Goal: Task Accomplishment & Management: Use online tool/utility

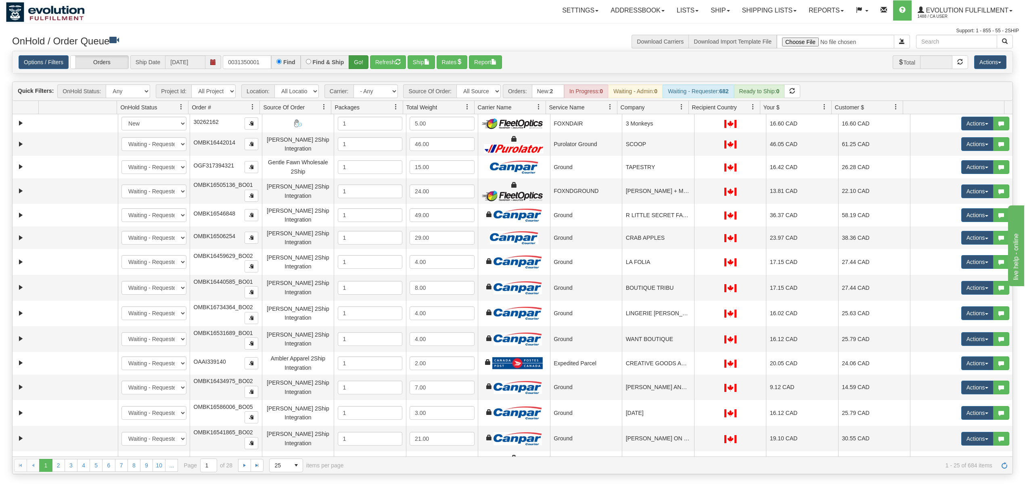
type input "0031350001"
click at [355, 59] on button "Go!" at bounding box center [359, 62] width 20 height 14
click at [268, 63] on input "text" at bounding box center [247, 62] width 48 height 14
click at [358, 57] on button "Go!" at bounding box center [359, 62] width 20 height 14
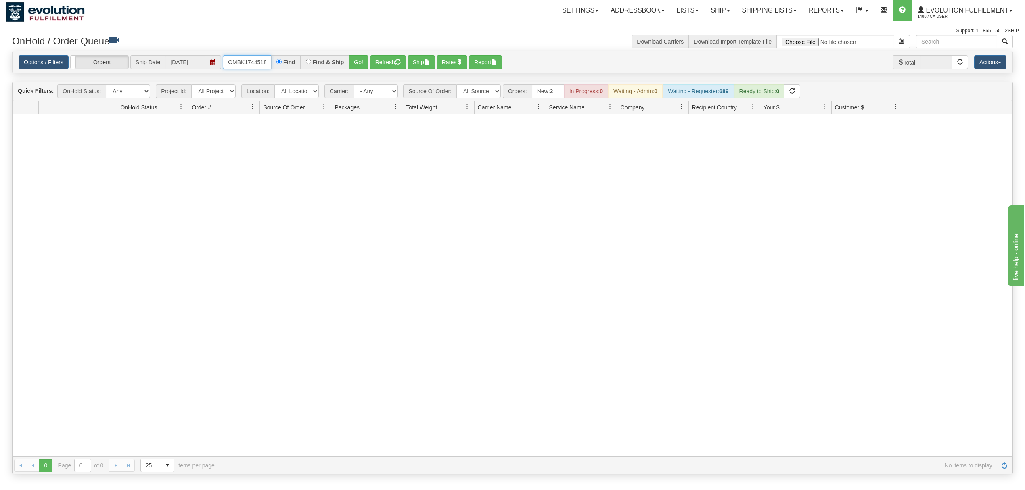
click at [248, 67] on input "OMBK17445180 BO01" at bounding box center [247, 62] width 48 height 14
type input "OMBK17445180_BO01"
click at [354, 59] on button "Go!" at bounding box center [359, 62] width 20 height 14
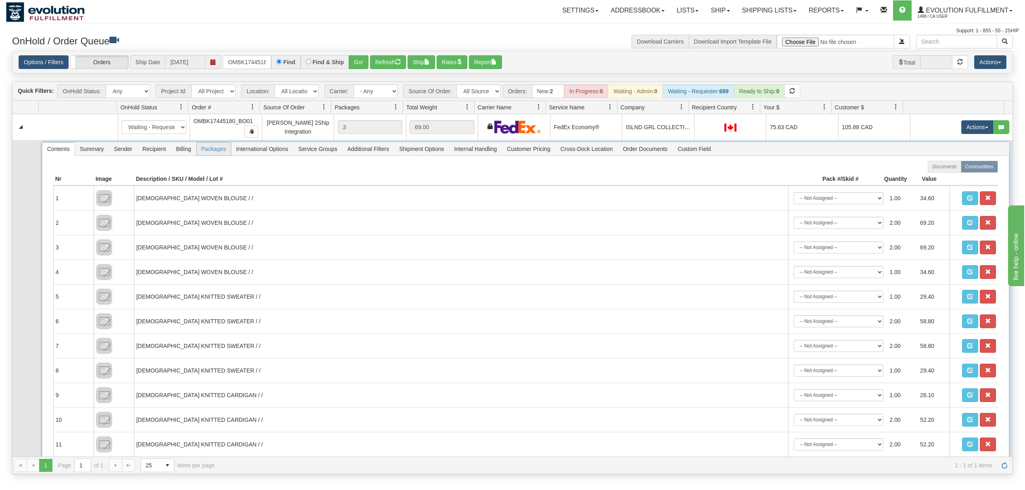
click at [209, 153] on span "Packages" at bounding box center [213, 148] width 34 height 13
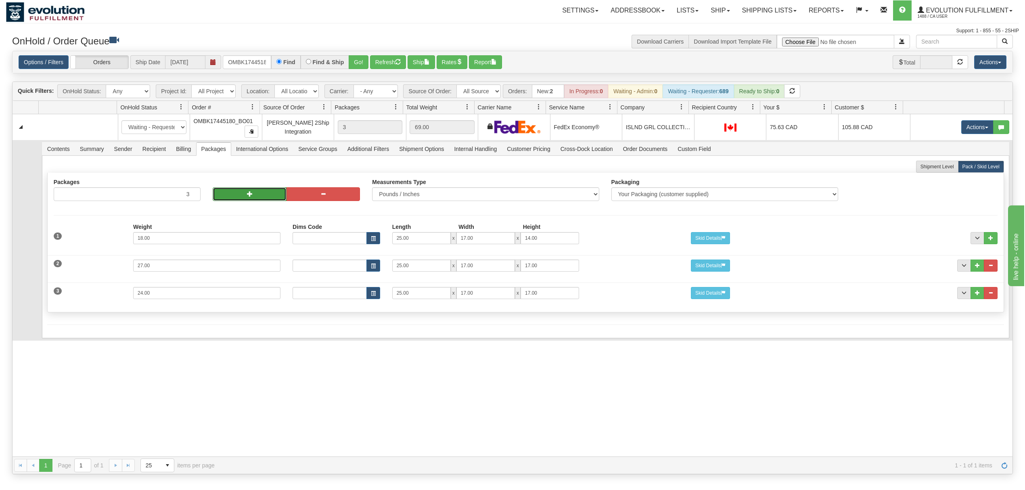
click at [249, 196] on span "button" at bounding box center [250, 194] width 6 height 6
type input "5"
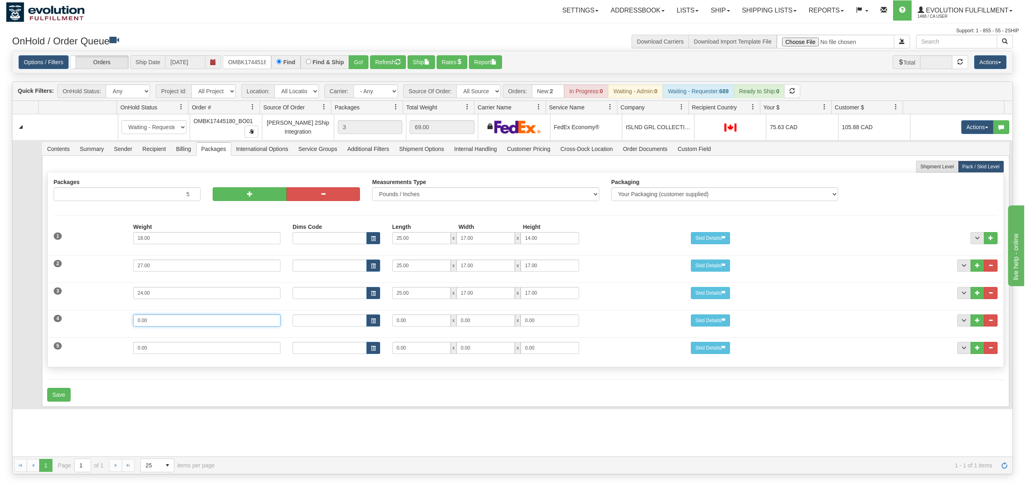
drag, startPoint x: 188, startPoint y: 320, endPoint x: 105, endPoint y: 322, distance: 82.7
click at [105, 322] on div "4 Weight 0.00 Dims Code Length Width Height 0.00 x 0.00 x" at bounding box center [526, 319] width 956 height 27
type input "31"
type input "25"
type input "17"
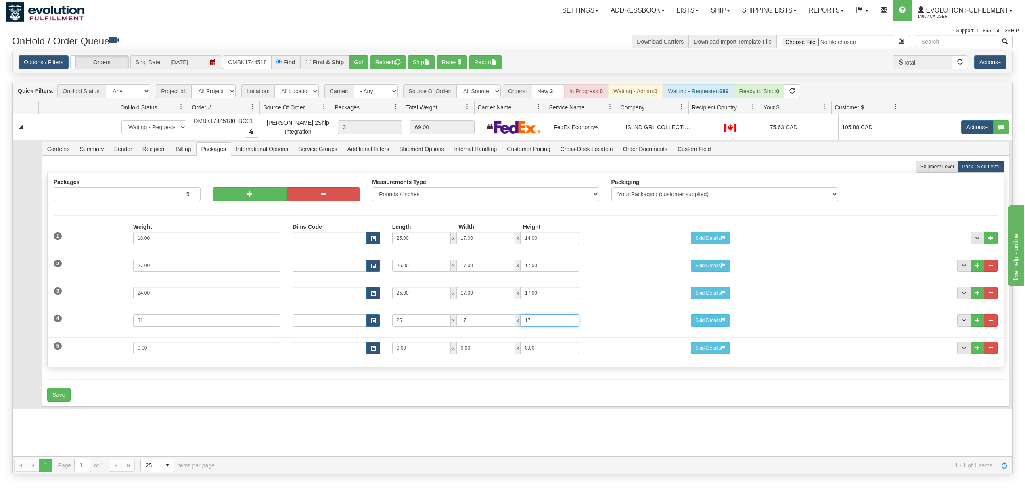
type input "17"
drag, startPoint x: 171, startPoint y: 352, endPoint x: 91, endPoint y: 344, distance: 80.7
click at [91, 344] on div "5 Weight 0.00 Dims Code Length Width Height 0.00 x 0.00 x" at bounding box center [526, 346] width 956 height 27
type input "23"
type input "21"
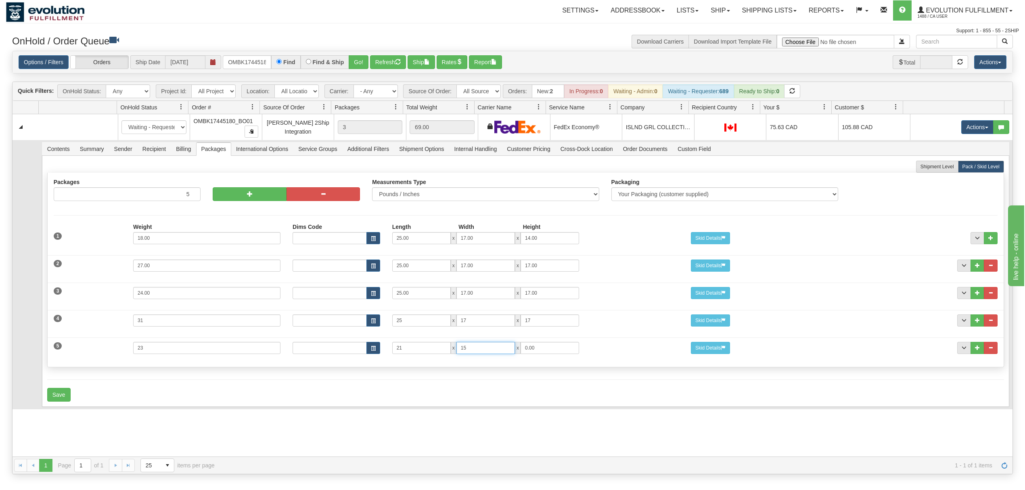
type input "15"
type input "13"
click at [62, 397] on button "Save" at bounding box center [58, 395] width 23 height 14
click at [153, 152] on span "Recipient" at bounding box center [154, 148] width 33 height 13
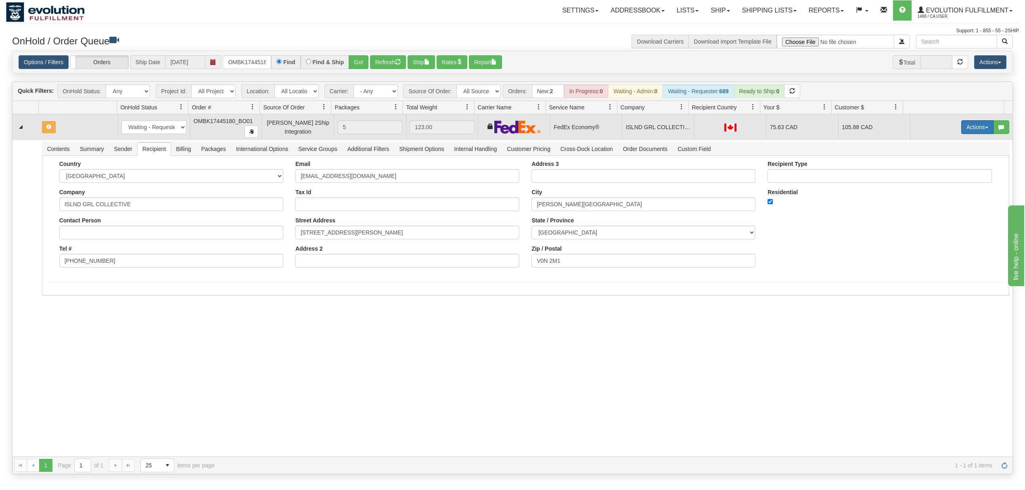
click at [965, 123] on button "Actions" at bounding box center [977, 127] width 32 height 14
click at [945, 163] on span "Rate All Services" at bounding box center [960, 163] width 48 height 6
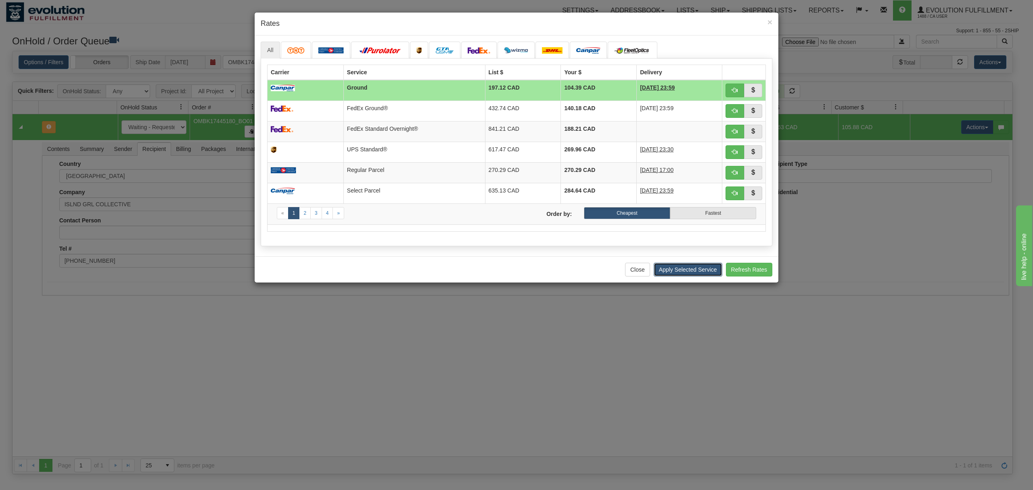
click at [657, 272] on button "Apply Selected Service" at bounding box center [688, 270] width 69 height 14
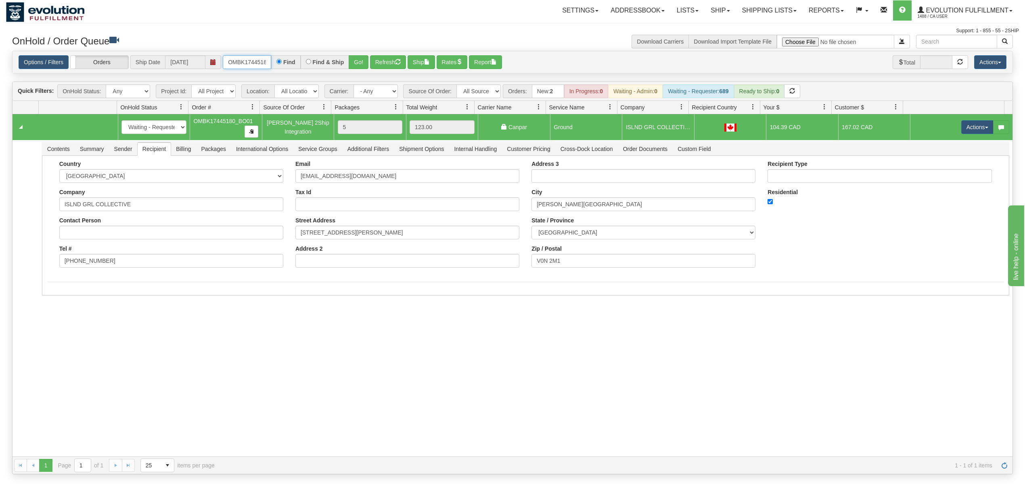
click at [247, 65] on input "OMBK17445180_BO01" at bounding box center [247, 62] width 48 height 14
click at [247, 65] on input "OMBK18268682 BO01" at bounding box center [247, 62] width 48 height 14
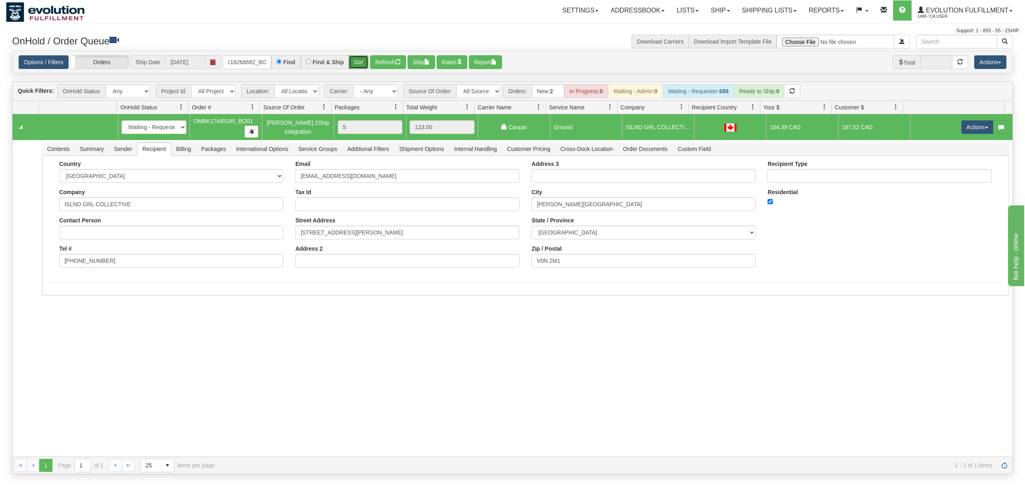
drag, startPoint x: 351, startPoint y: 60, endPoint x: 355, endPoint y: 60, distance: 4.8
click at [355, 60] on button "Go!" at bounding box center [359, 62] width 20 height 14
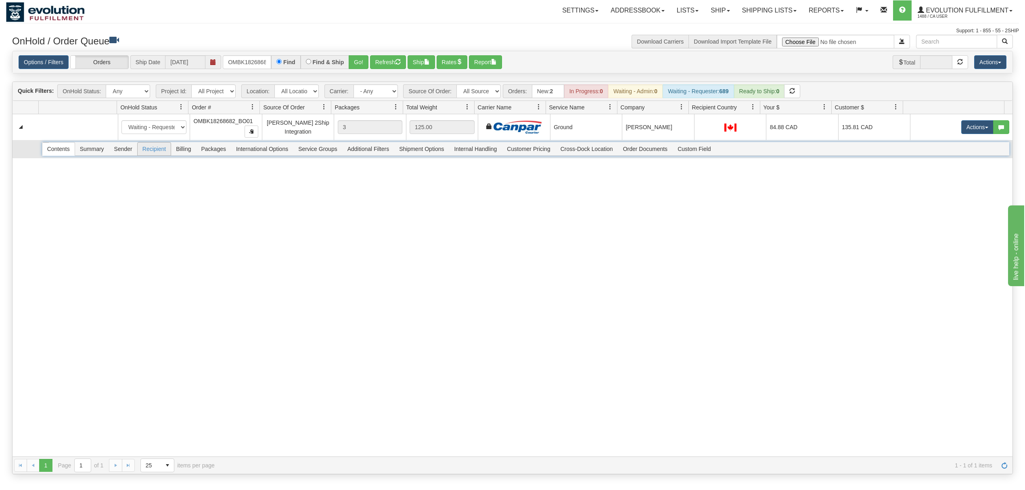
click at [160, 155] on span "Recipient" at bounding box center [154, 148] width 33 height 13
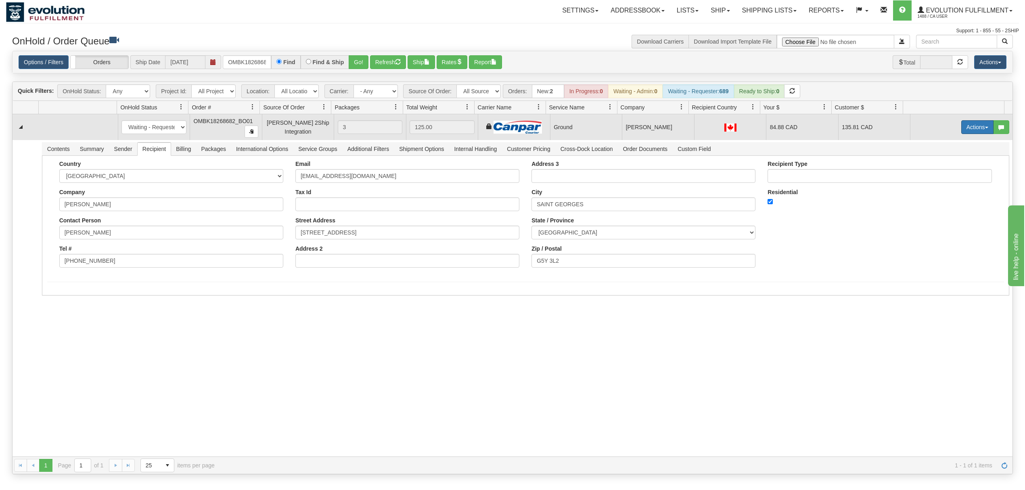
click at [970, 124] on button "Actions" at bounding box center [977, 127] width 32 height 14
click at [936, 173] on span "Ship" at bounding box center [944, 174] width 17 height 6
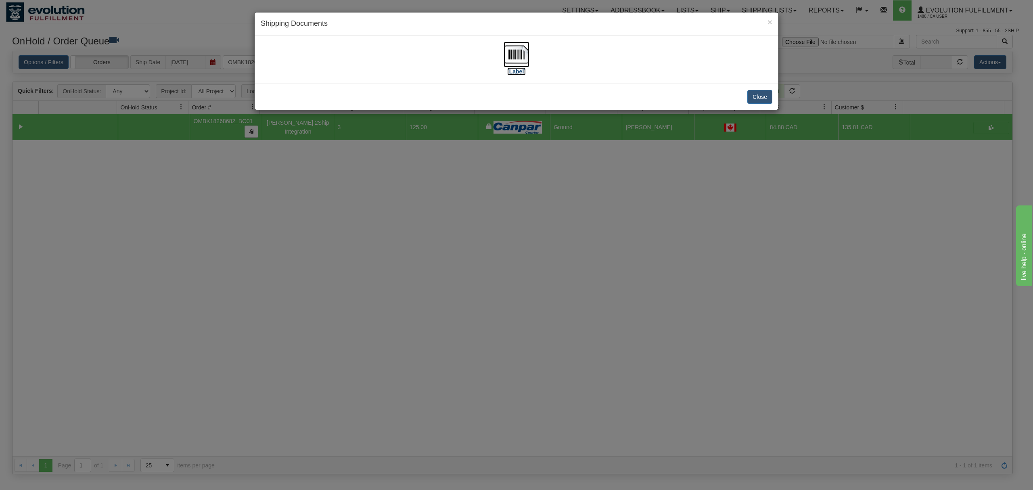
click at [512, 60] on img at bounding box center [517, 55] width 26 height 26
click at [764, 96] on button "Close" at bounding box center [759, 97] width 25 height 14
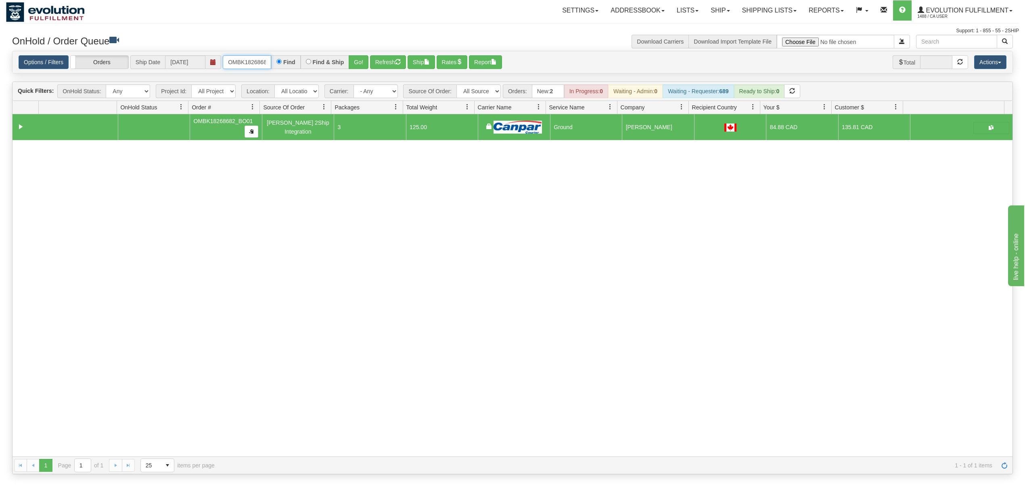
click at [250, 62] on input "OMBK18268682_BO01" at bounding box center [247, 62] width 48 height 14
click at [238, 61] on input "OMBK17603394 BO02" at bounding box center [247, 62] width 48 height 14
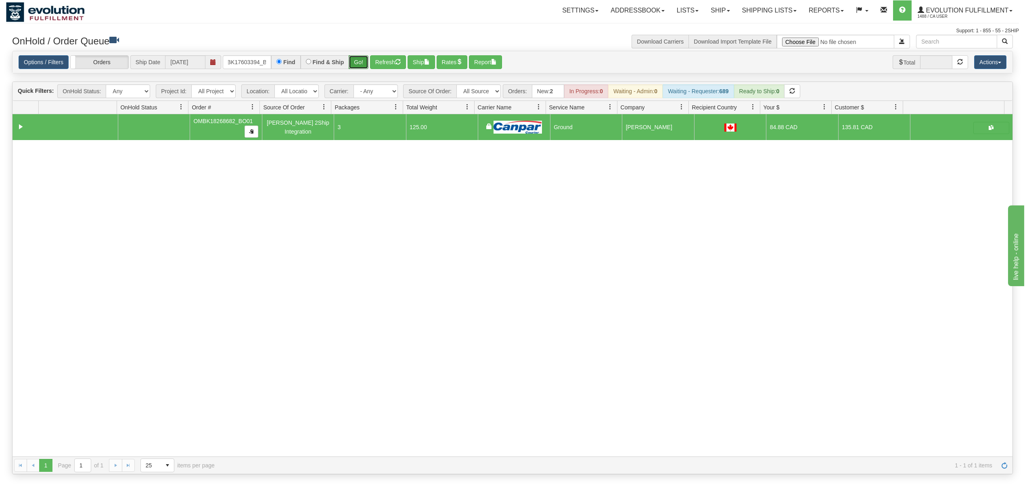
click at [361, 61] on button "Go!" at bounding box center [359, 62] width 20 height 14
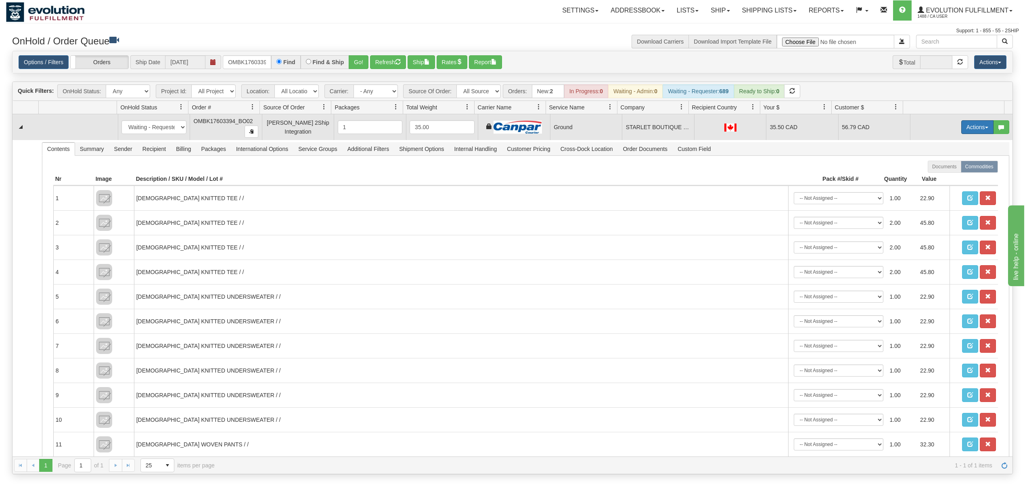
click at [963, 130] on button "Actions" at bounding box center [977, 127] width 32 height 14
click at [936, 176] on span at bounding box center [939, 174] width 6 height 6
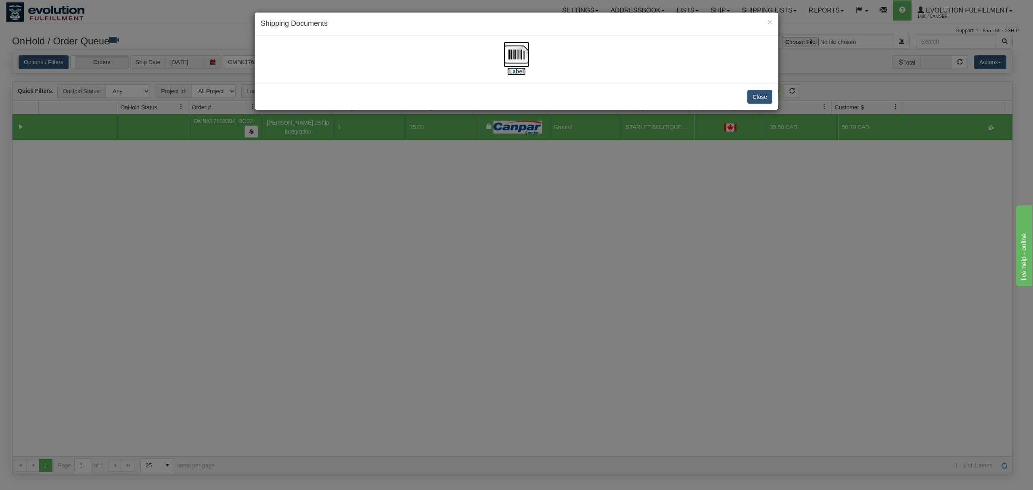
click at [520, 51] on img at bounding box center [517, 55] width 26 height 26
click at [760, 99] on button "Close" at bounding box center [759, 97] width 25 height 14
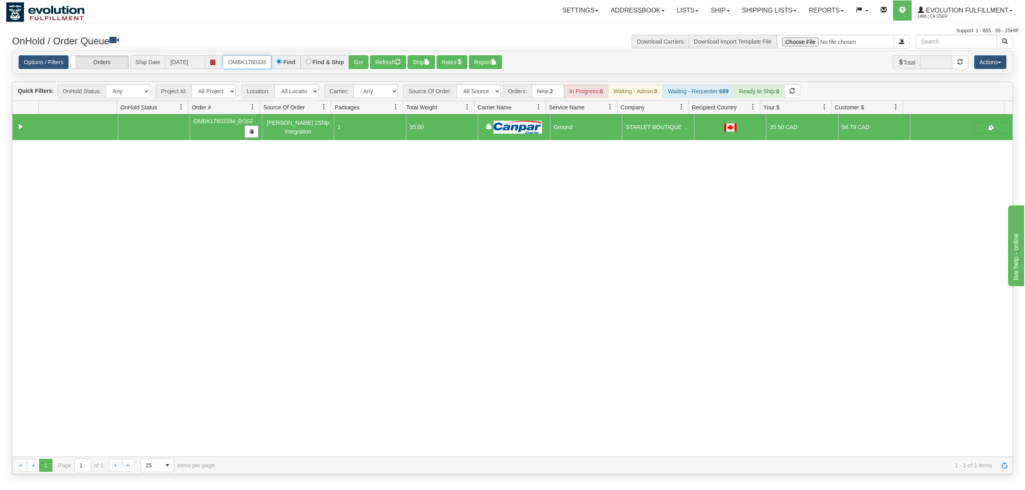
click at [247, 65] on input "OMBK17603394_BO02" at bounding box center [247, 62] width 48 height 14
click at [247, 65] on input "OMBK17261421 BO01" at bounding box center [247, 62] width 48 height 14
click at [357, 65] on button "Go!" at bounding box center [359, 62] width 20 height 14
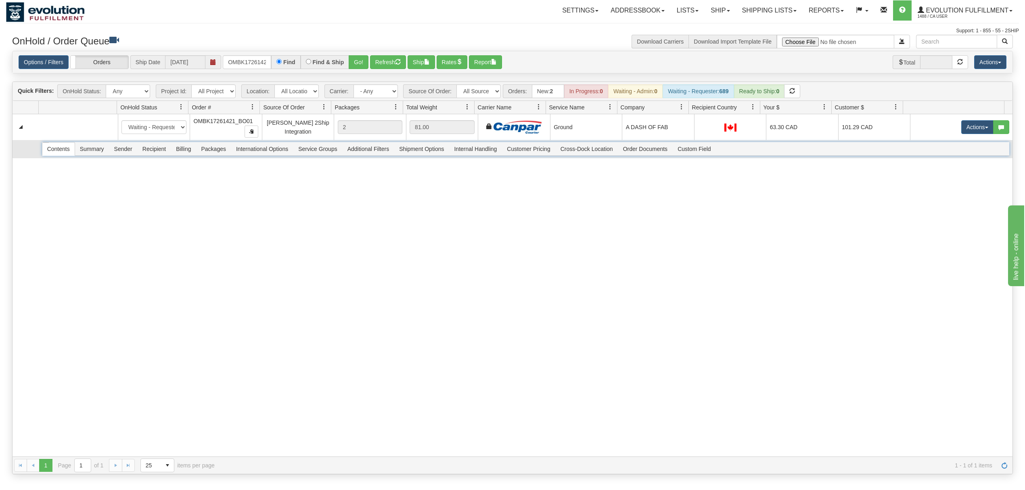
click at [140, 154] on span "Recipient" at bounding box center [154, 148] width 33 height 13
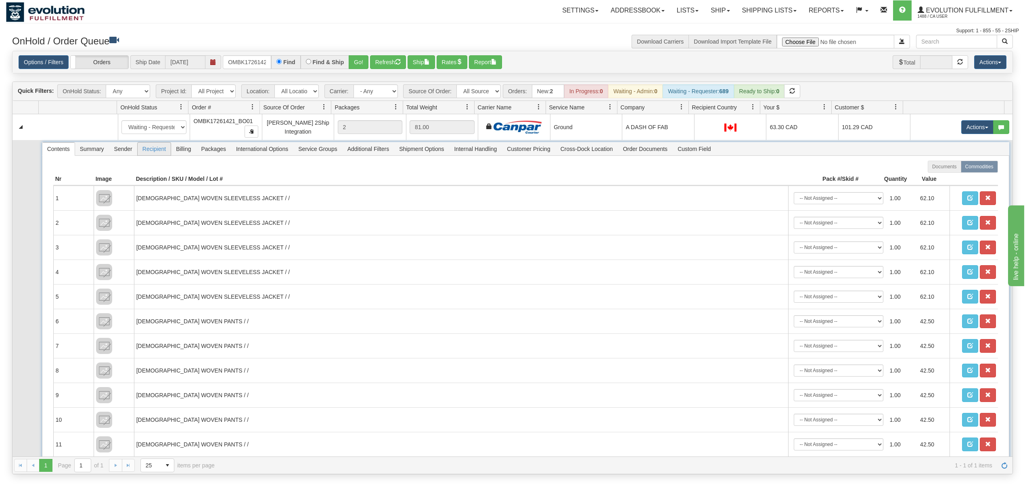
click at [140, 154] on span "Recipient" at bounding box center [154, 148] width 33 height 13
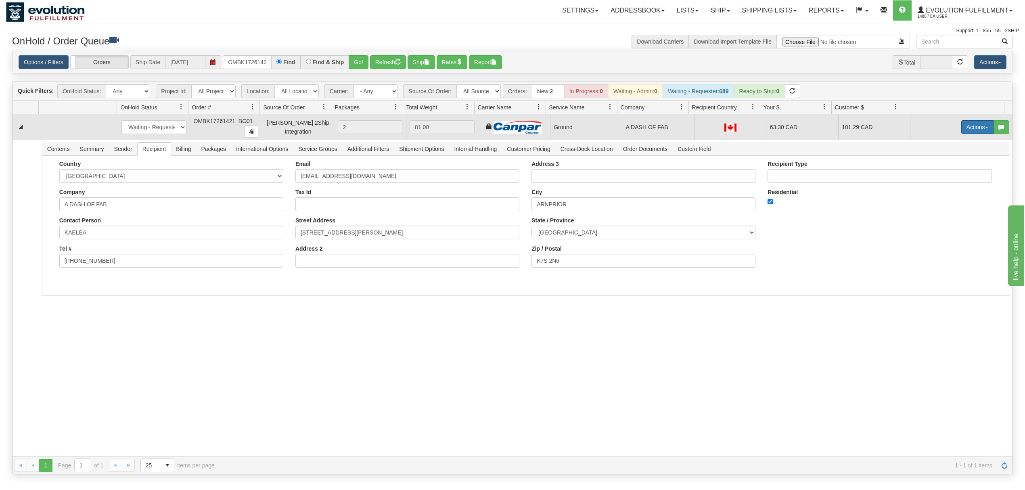
click at [961, 127] on button "Actions" at bounding box center [977, 127] width 32 height 14
click at [938, 173] on span "Ship" at bounding box center [944, 174] width 17 height 6
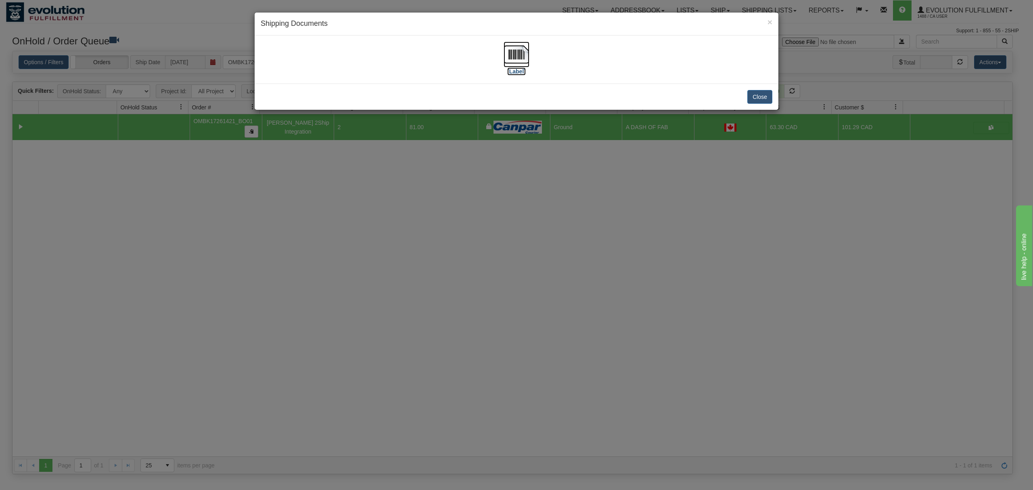
click at [506, 53] on img at bounding box center [517, 55] width 26 height 26
drag, startPoint x: 761, startPoint y: 95, endPoint x: 756, endPoint y: 95, distance: 4.8
click at [761, 95] on button "Close" at bounding box center [759, 97] width 25 height 14
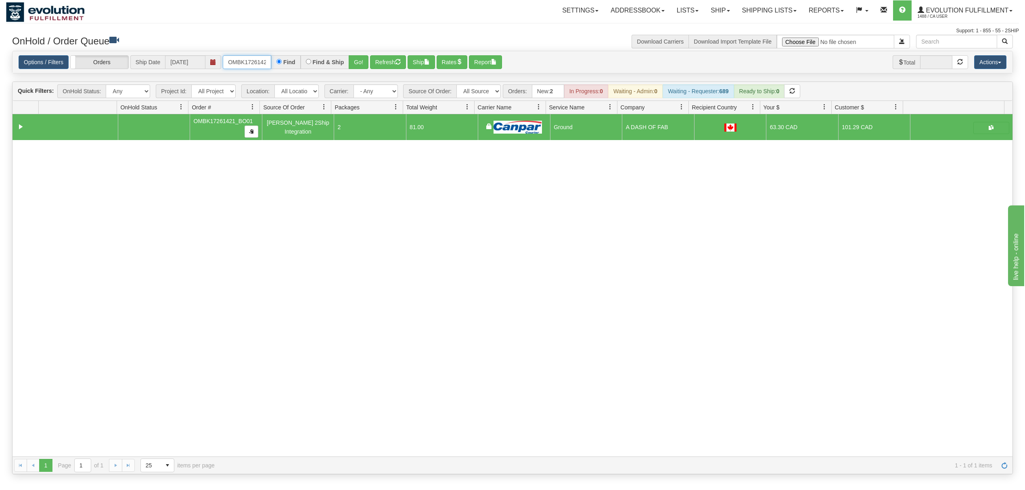
click at [246, 68] on input "OMBK17261421_BO01" at bounding box center [247, 62] width 48 height 14
click at [366, 61] on button "Go!" at bounding box center [359, 62] width 20 height 14
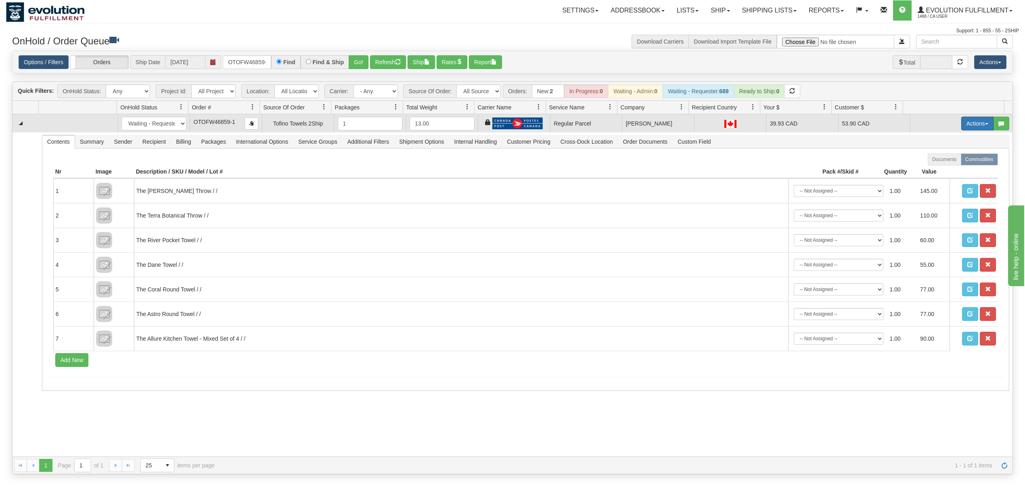
click at [969, 123] on button "Actions" at bounding box center [977, 124] width 32 height 14
click at [951, 161] on span "Rate All Services" at bounding box center [960, 160] width 48 height 6
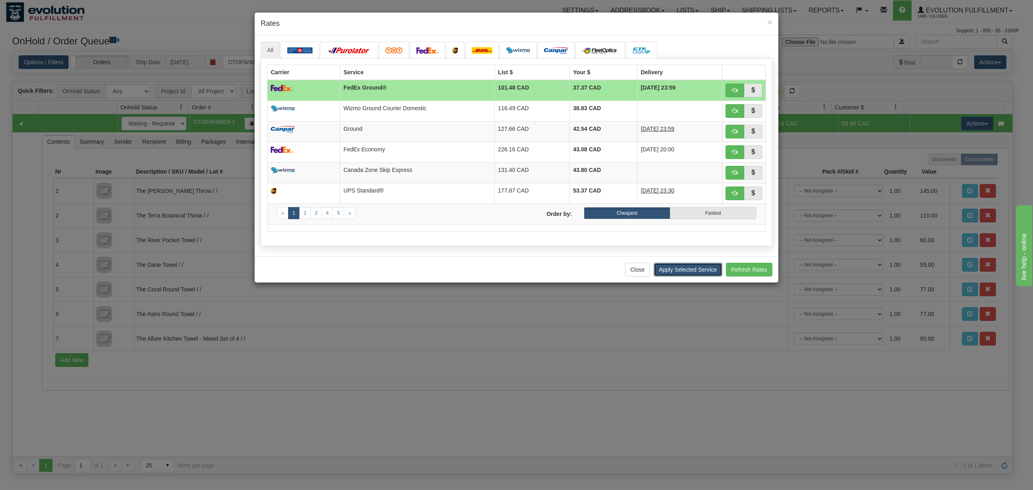
click at [696, 275] on button "Apply Selected Service" at bounding box center [688, 270] width 69 height 14
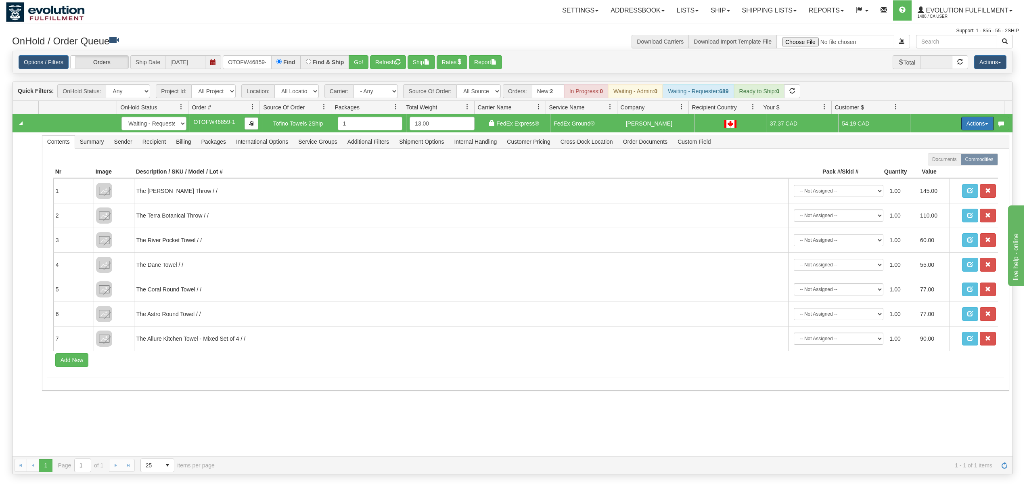
drag, startPoint x: 972, startPoint y: 123, endPoint x: 959, endPoint y: 141, distance: 22.5
click at [972, 123] on button "Actions" at bounding box center [977, 124] width 32 height 14
click at [938, 168] on link "Ship" at bounding box center [960, 170] width 65 height 10
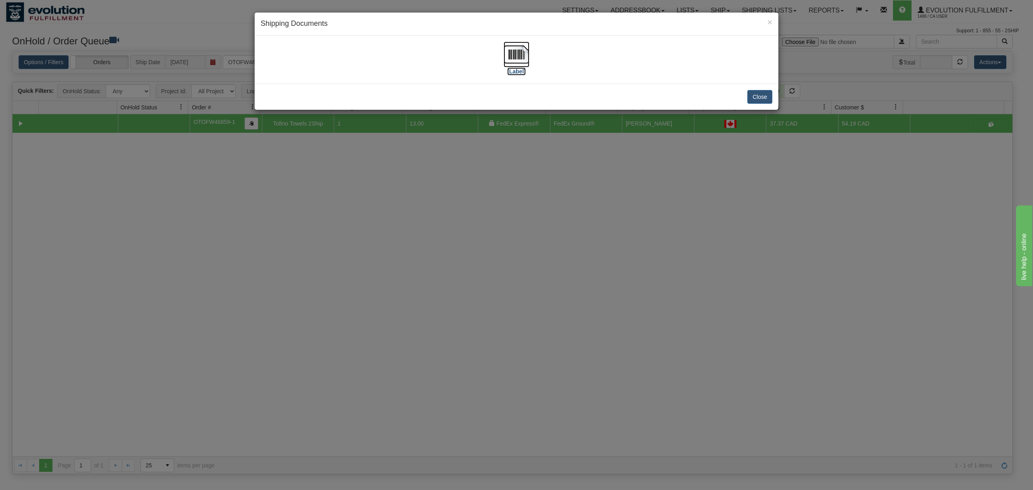
click at [508, 56] on img at bounding box center [517, 55] width 26 height 26
click at [755, 97] on button "Close" at bounding box center [759, 97] width 25 height 14
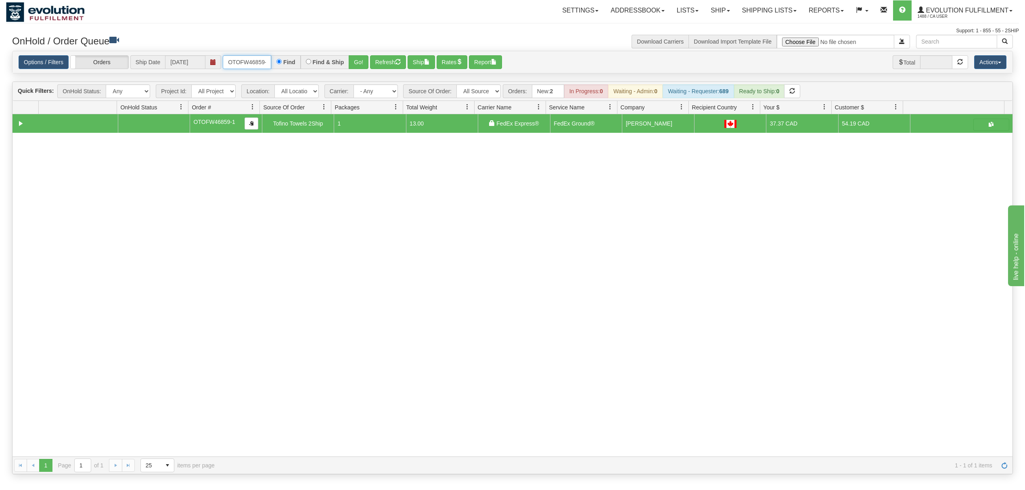
click at [234, 61] on input "OTOFW46859-1" at bounding box center [247, 62] width 48 height 14
click at [234, 62] on input "OTOFW46859-1" at bounding box center [247, 62] width 48 height 14
click at [354, 55] on button "Go!" at bounding box center [359, 62] width 20 height 14
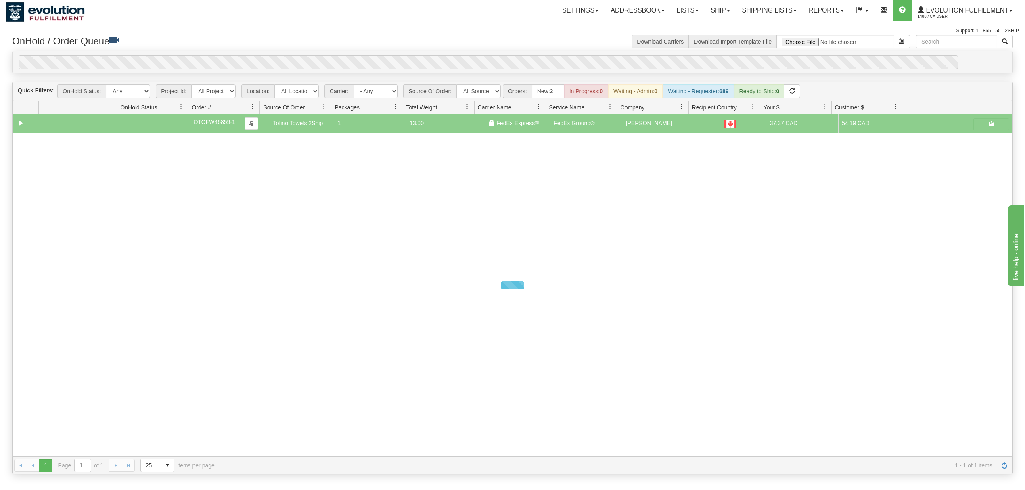
click at [358, 60] on div "0" at bounding box center [488, 62] width 939 height 14
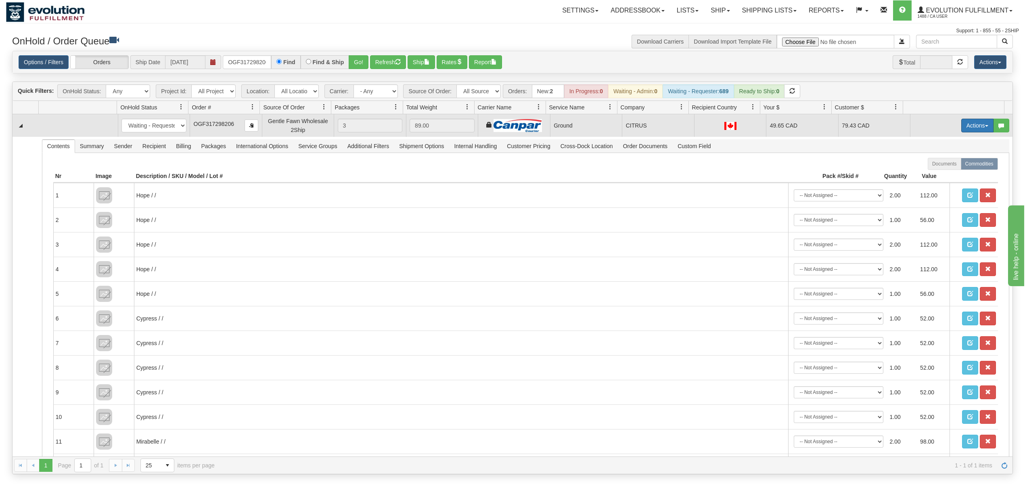
click at [975, 128] on button "Actions" at bounding box center [977, 126] width 32 height 14
click at [939, 173] on span "Ship" at bounding box center [944, 172] width 17 height 6
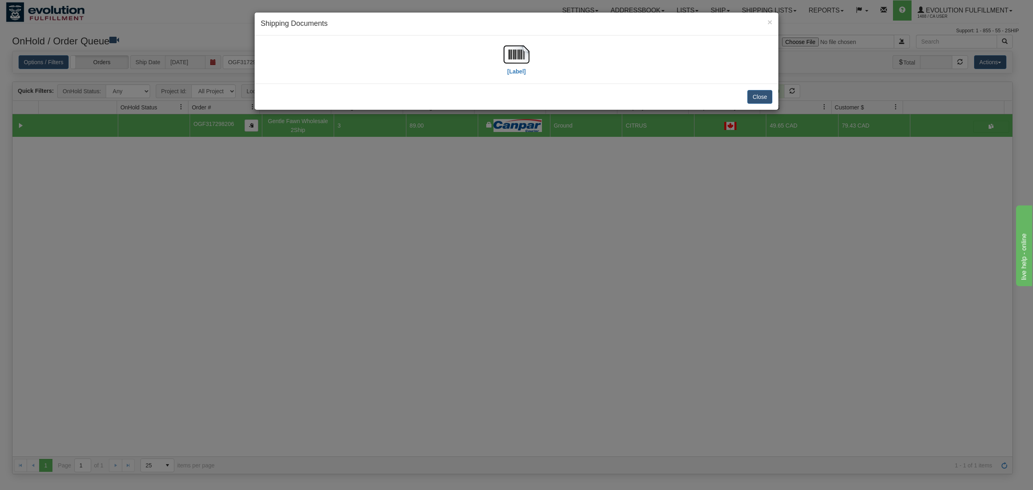
click at [499, 59] on div "[Label]" at bounding box center [517, 60] width 512 height 36
click at [516, 55] on img at bounding box center [517, 55] width 26 height 26
click at [767, 92] on button "Close" at bounding box center [759, 97] width 25 height 14
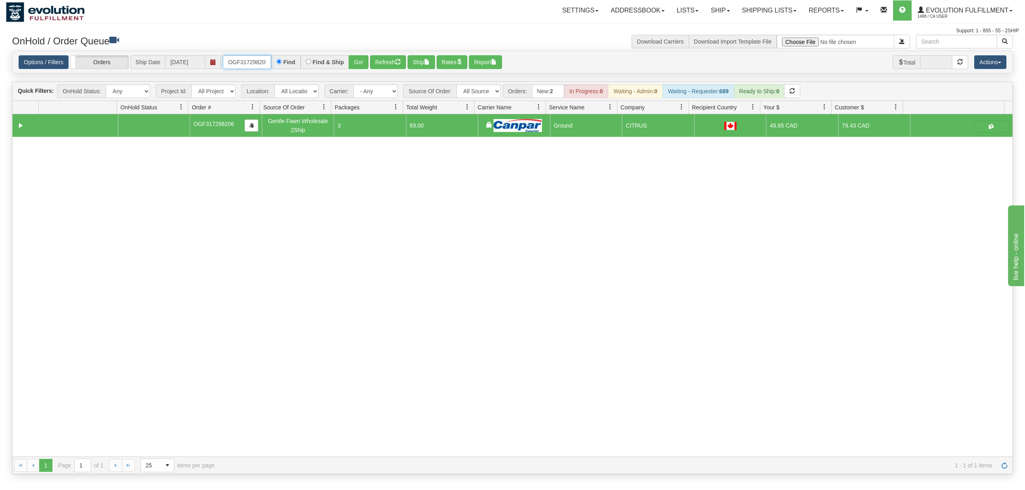
click at [240, 65] on input "OGF317298206" at bounding box center [247, 62] width 48 height 14
click at [360, 64] on button "Go!" at bounding box center [359, 62] width 20 height 14
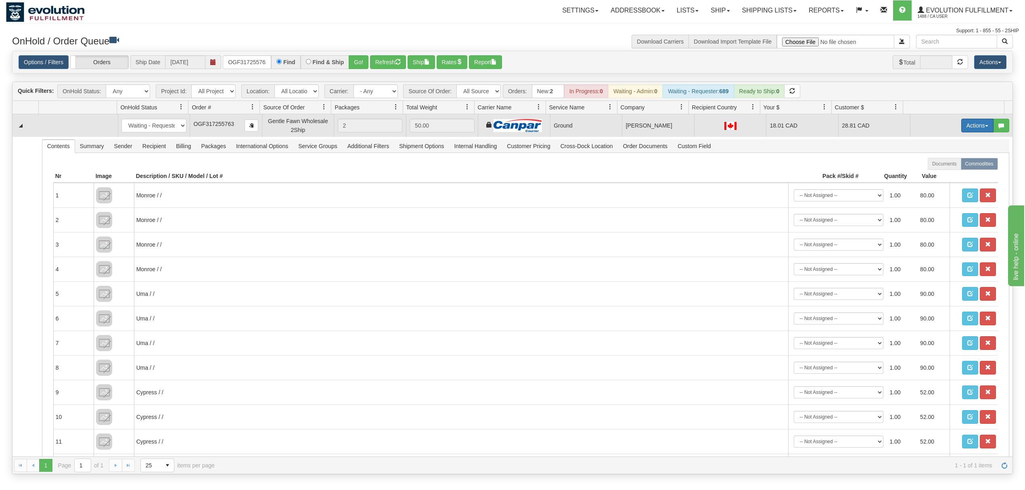
click at [966, 123] on button "Actions" at bounding box center [977, 126] width 32 height 14
click at [949, 171] on link "Ship" at bounding box center [960, 172] width 65 height 10
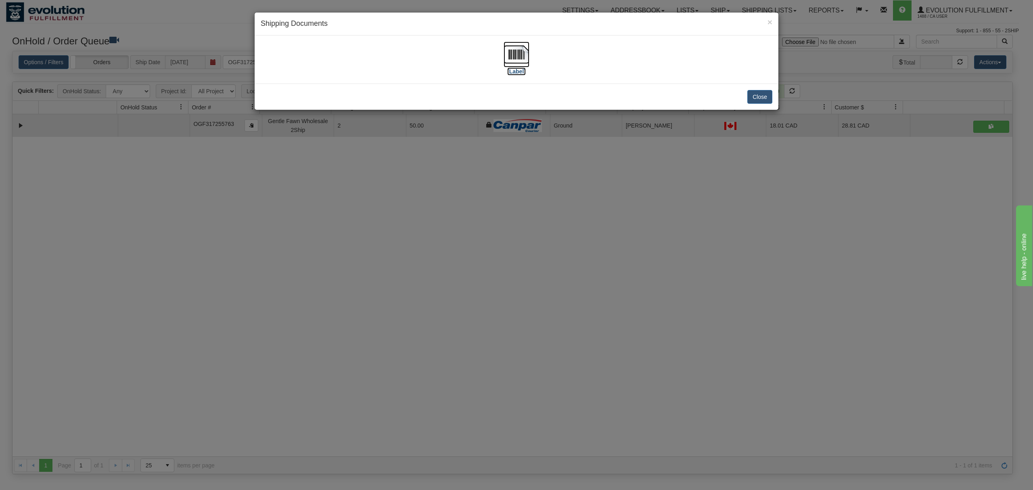
click at [528, 55] on img at bounding box center [517, 55] width 26 height 26
click at [752, 99] on button "Close" at bounding box center [759, 97] width 25 height 14
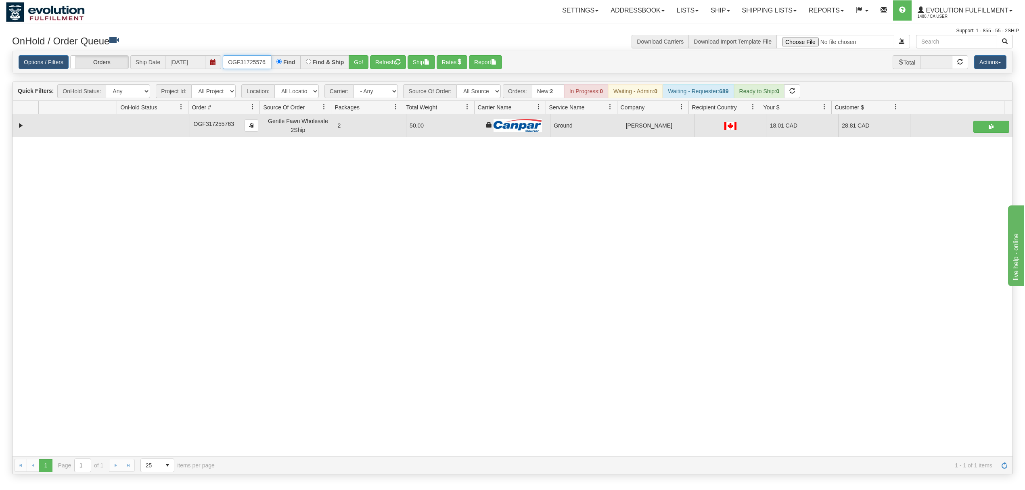
click at [251, 67] on input "OGF317255763" at bounding box center [247, 62] width 48 height 14
click at [252, 68] on input "OGF317255763" at bounding box center [247, 62] width 48 height 14
type input "OGF317496965"
click at [354, 62] on button "Go!" at bounding box center [359, 62] width 20 height 14
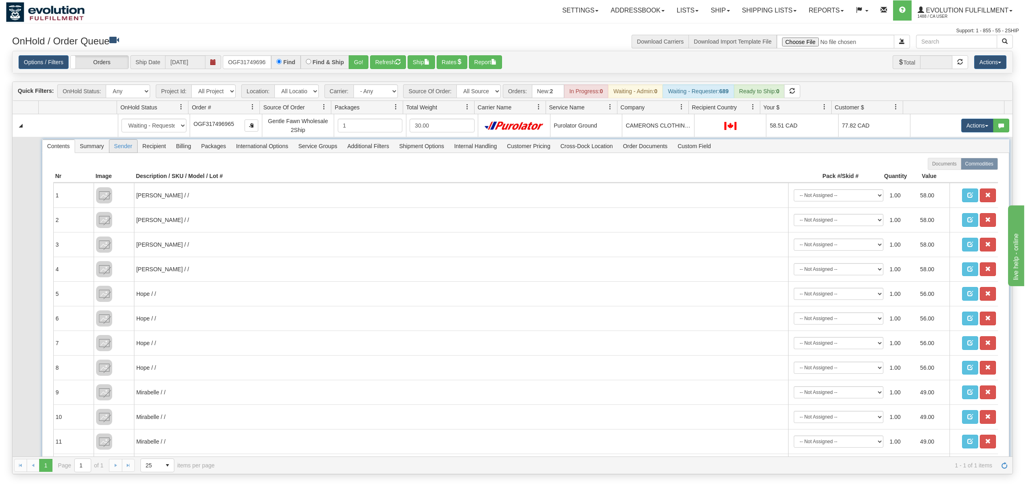
click at [124, 150] on span "Sender" at bounding box center [123, 146] width 28 height 13
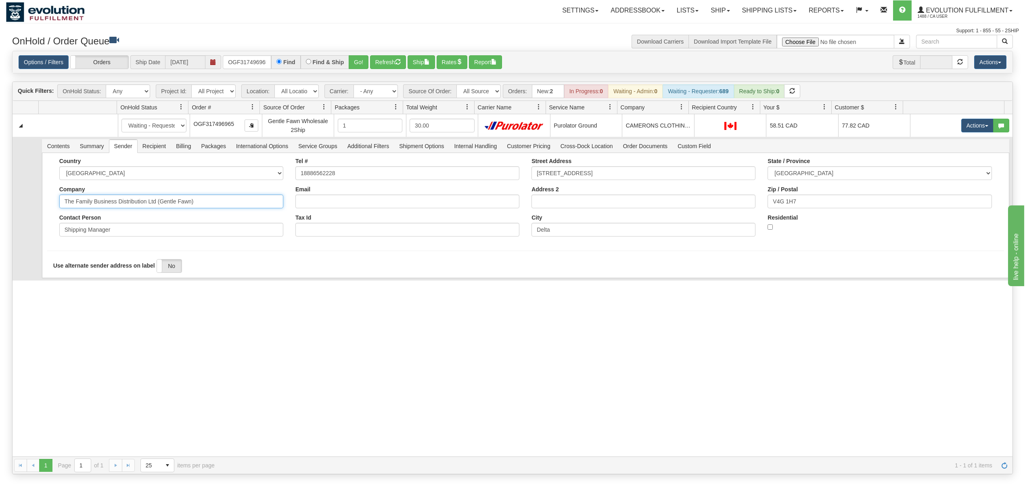
drag, startPoint x: 210, startPoint y: 208, endPoint x: 117, endPoint y: 227, distance: 94.6
click at [117, 227] on div "Country AFGHANISTAN ALAND ISLANDS ALBANIA ALGERIA AMERICAN SAMOA ANDORRA ANGOLA…" at bounding box center [171, 200] width 236 height 85
type input "The Family Business"
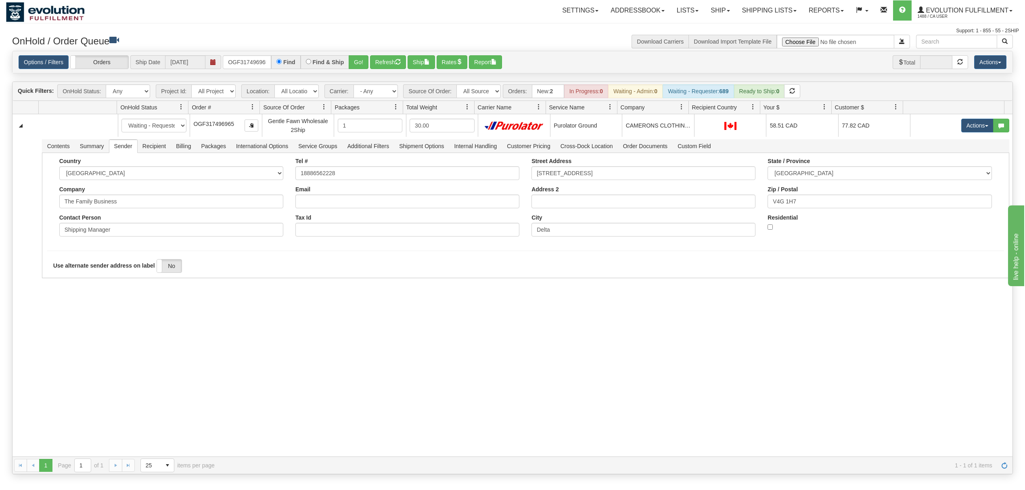
drag, startPoint x: 49, startPoint y: 331, endPoint x: 52, endPoint y: 327, distance: 4.9
click at [51, 328] on div "31565851 EVOLUTION V3 90961251 90964123 New In Progress Waiting - Admin Waiting…" at bounding box center [513, 285] width 1000 height 342
click at [52, 278] on button "Save" at bounding box center [58, 280] width 23 height 14
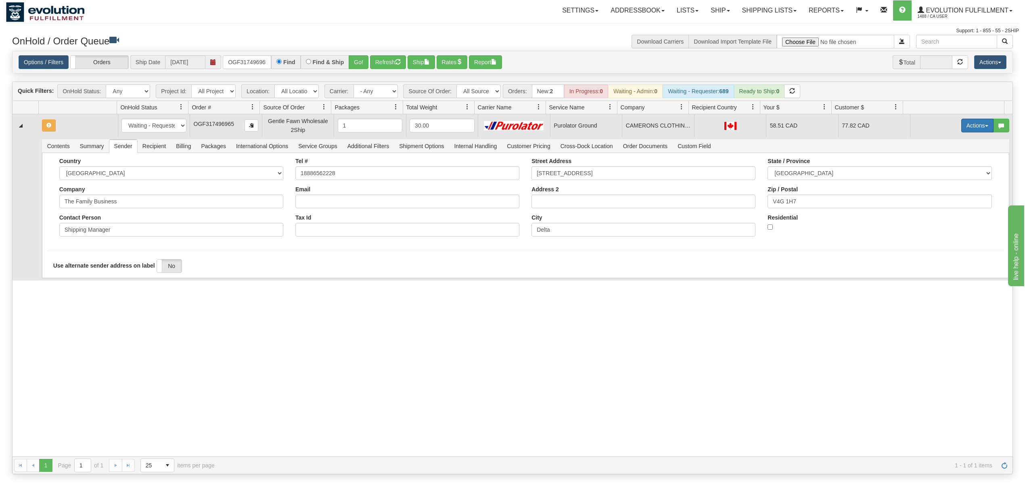
click at [972, 128] on button "Actions" at bounding box center [977, 126] width 32 height 14
click at [947, 170] on link "Ship" at bounding box center [960, 172] width 65 height 10
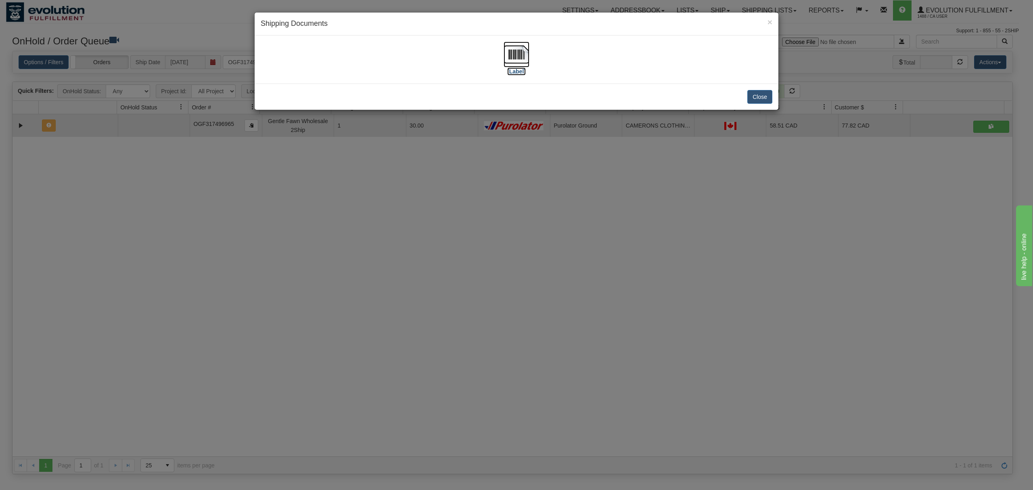
click at [525, 56] on img at bounding box center [517, 55] width 26 height 26
click at [756, 95] on button "Close" at bounding box center [759, 97] width 25 height 14
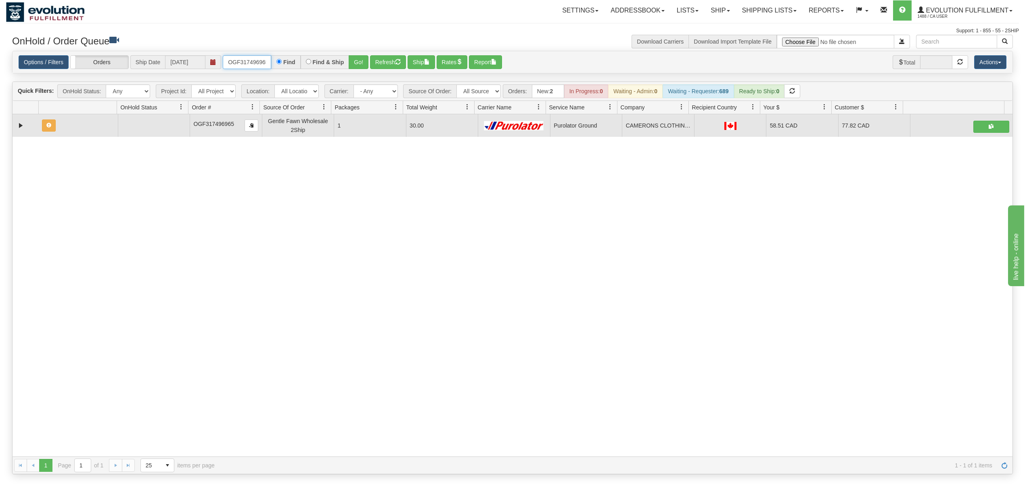
click at [244, 61] on input "OGF317496965" at bounding box center [247, 62] width 48 height 14
type input "OMBK17454064"
click at [353, 65] on button "Go!" at bounding box center [359, 62] width 20 height 14
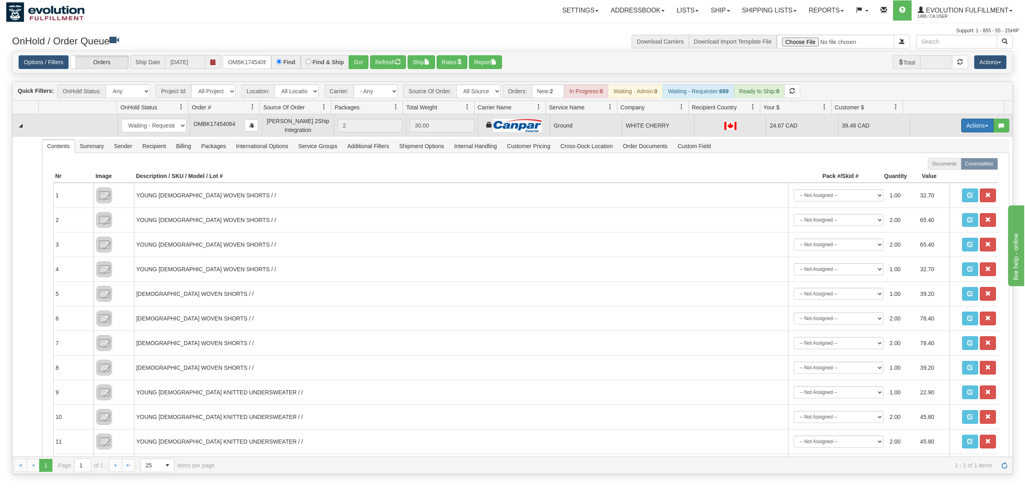
click at [972, 130] on button "Actions" at bounding box center [977, 126] width 32 height 14
click at [936, 175] on span "Ship" at bounding box center [944, 172] width 17 height 6
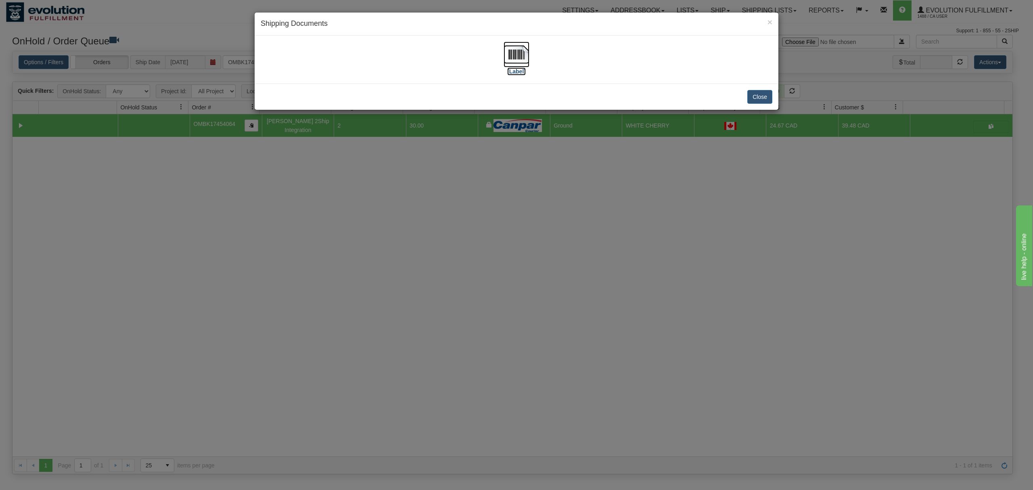
click at [505, 56] on img at bounding box center [517, 55] width 26 height 26
